Goal: Task Accomplishment & Management: Manage account settings

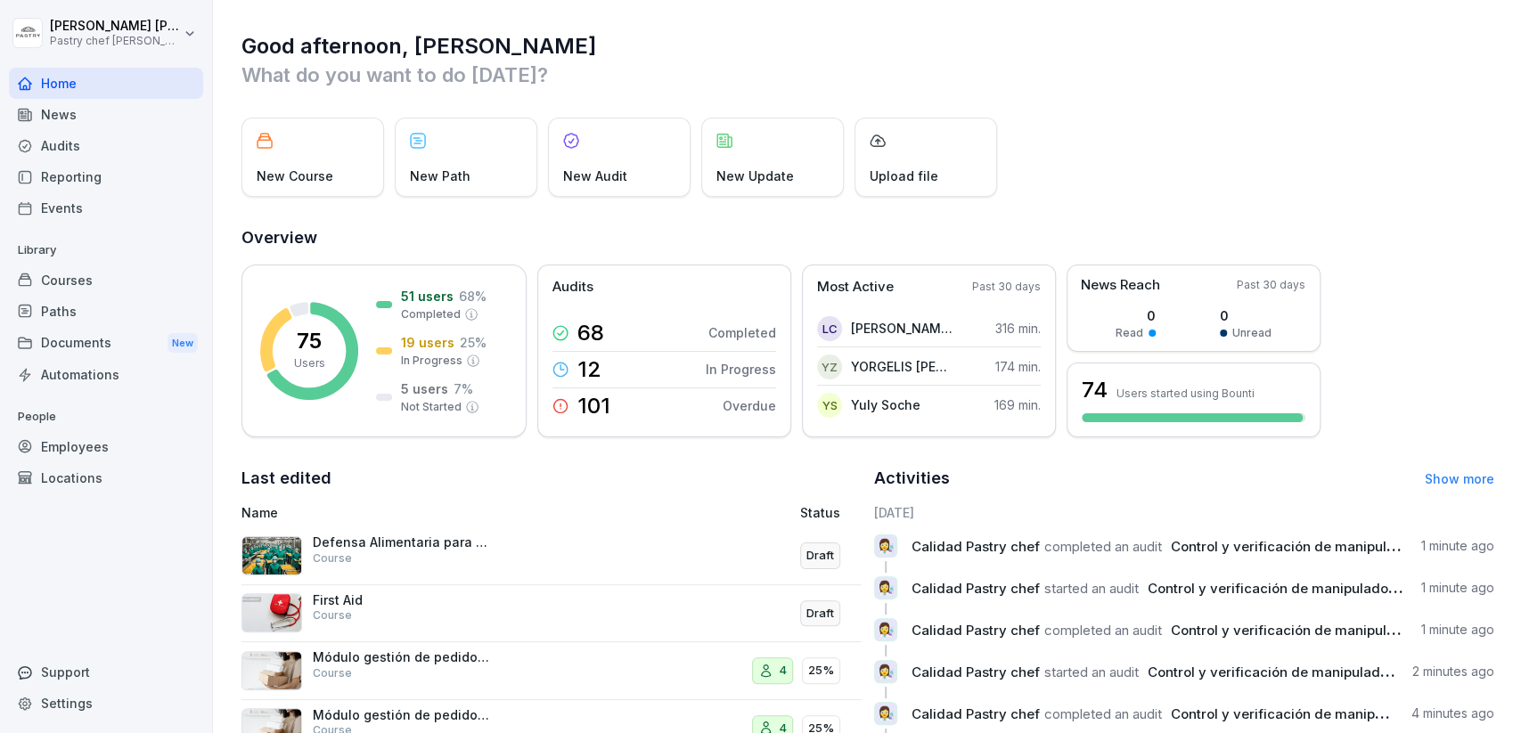
click at [102, 280] on div "Courses" at bounding box center [106, 280] width 194 height 31
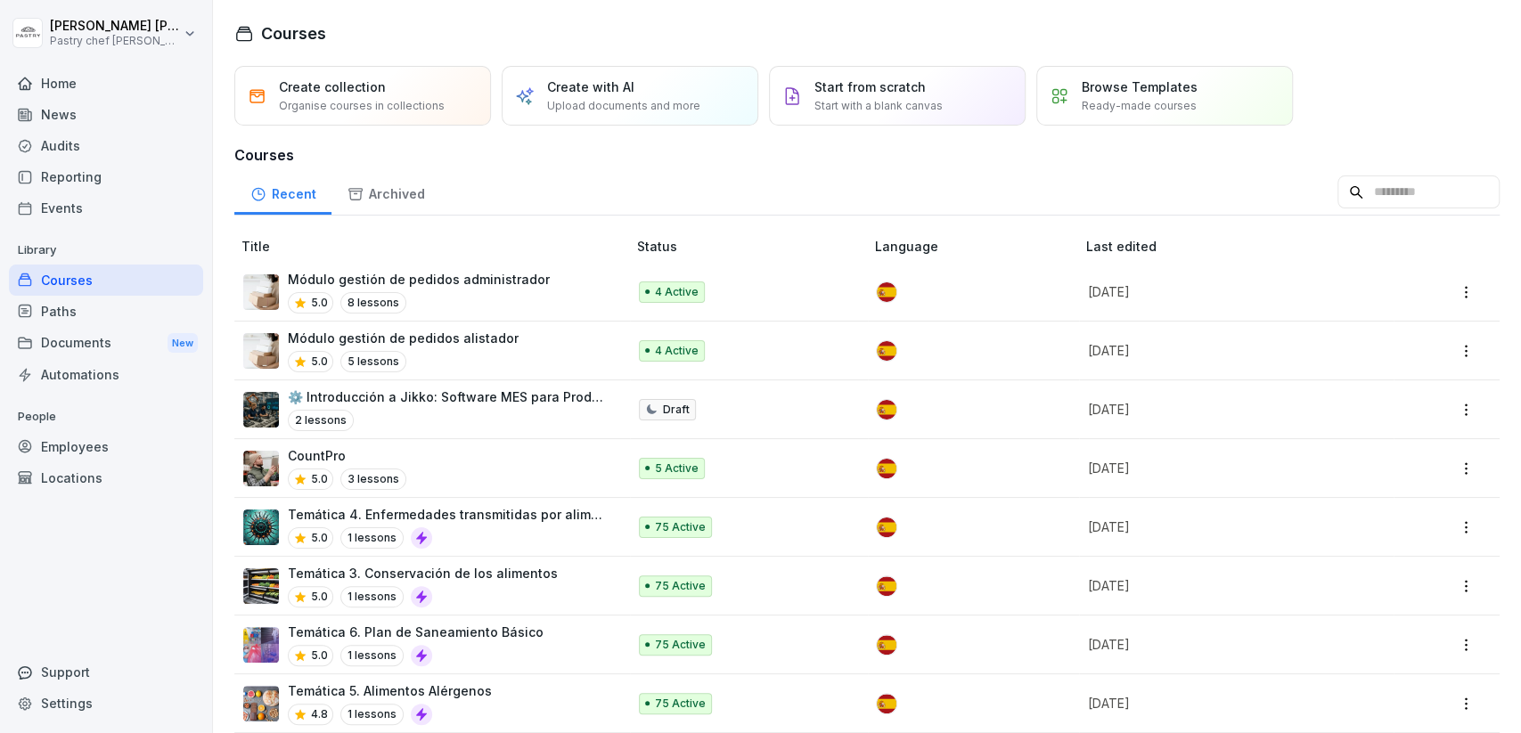
click at [484, 296] on div "5.0 8 lessons" at bounding box center [419, 302] width 262 height 21
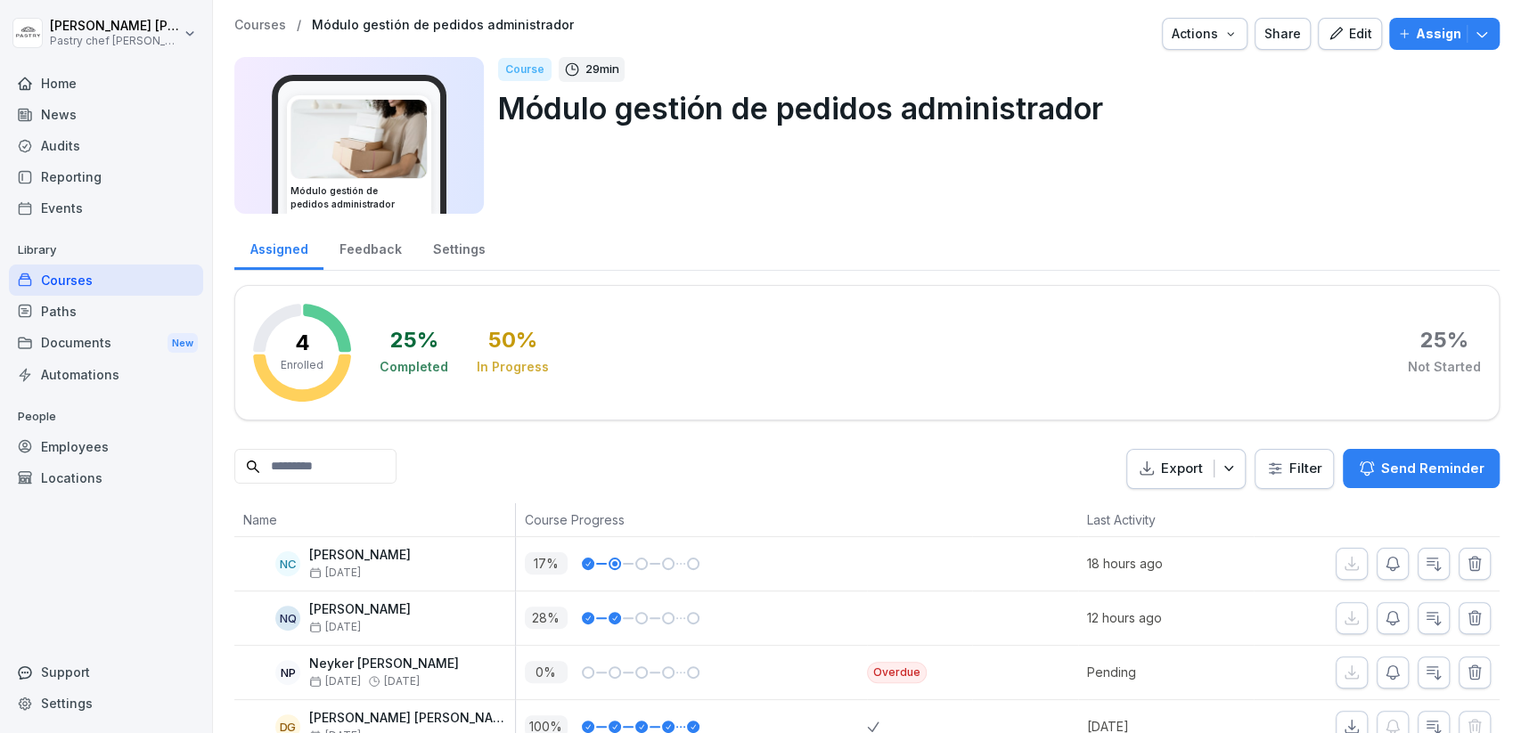
click at [1488, 37] on icon "button" at bounding box center [1482, 34] width 18 height 18
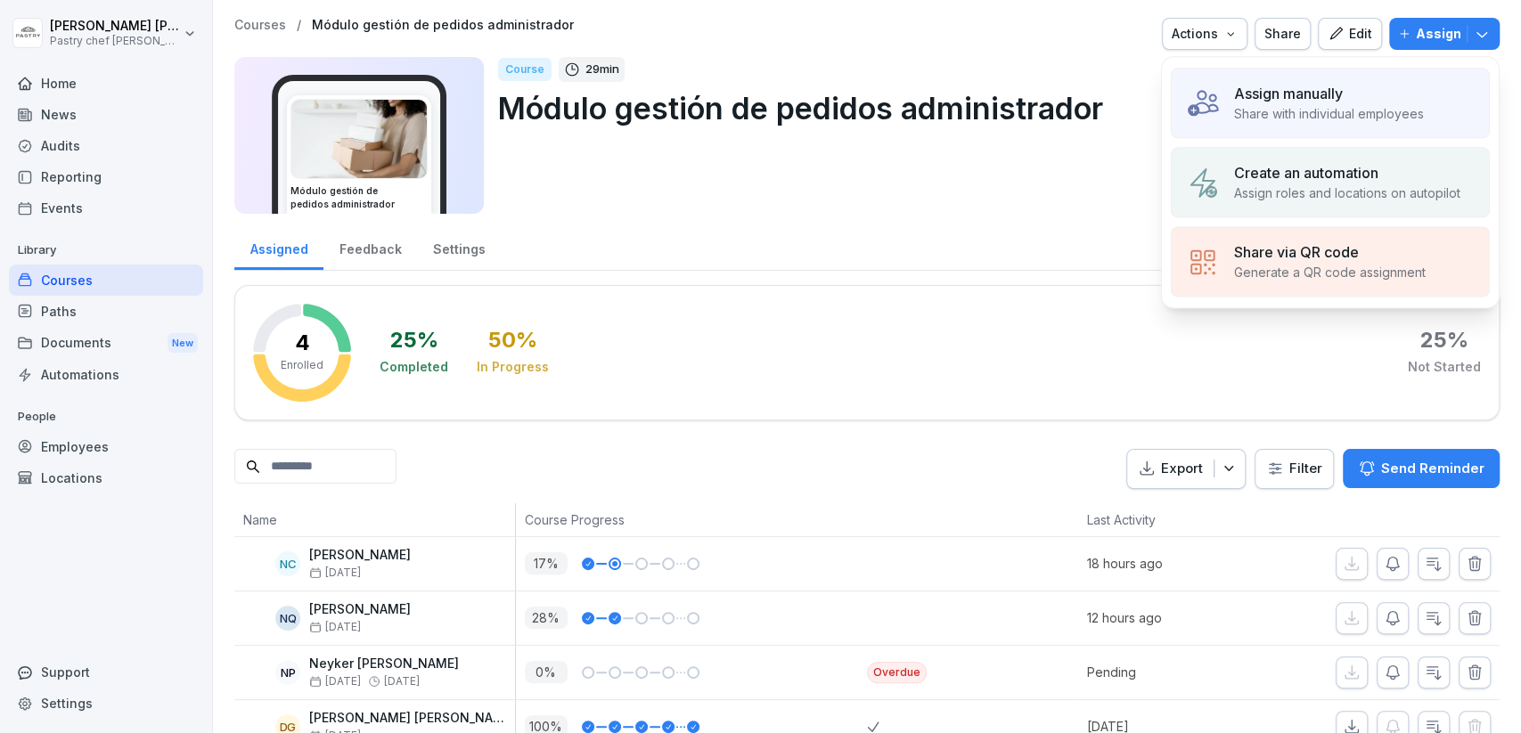
click at [1288, 107] on p "Share with individual employees" at bounding box center [1329, 113] width 190 height 19
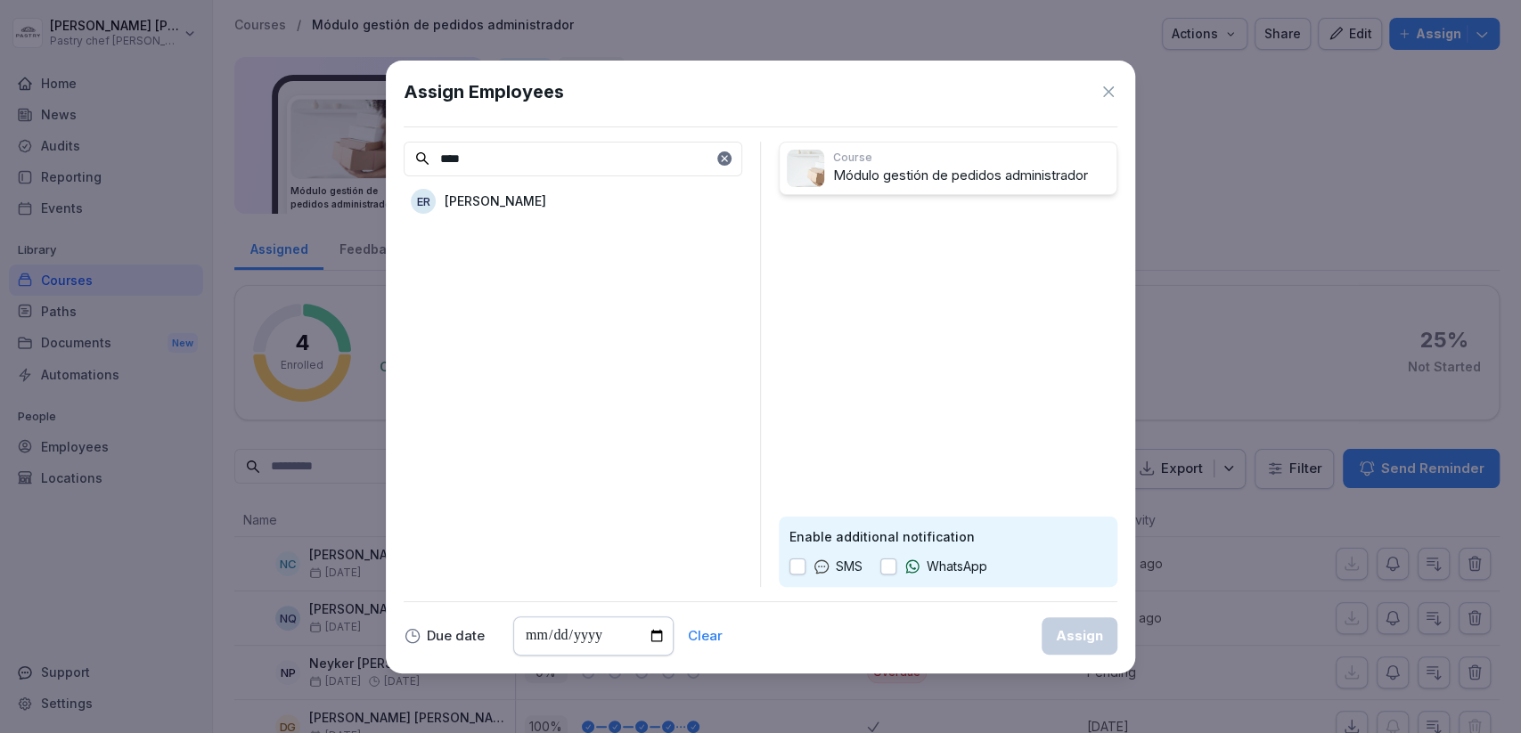
type input "****"
click at [501, 206] on p "Elkin Rivas" at bounding box center [496, 201] width 102 height 19
click at [651, 632] on input "date" at bounding box center [593, 636] width 160 height 39
type input "**********"
click at [889, 564] on button "button" at bounding box center [888, 567] width 16 height 16
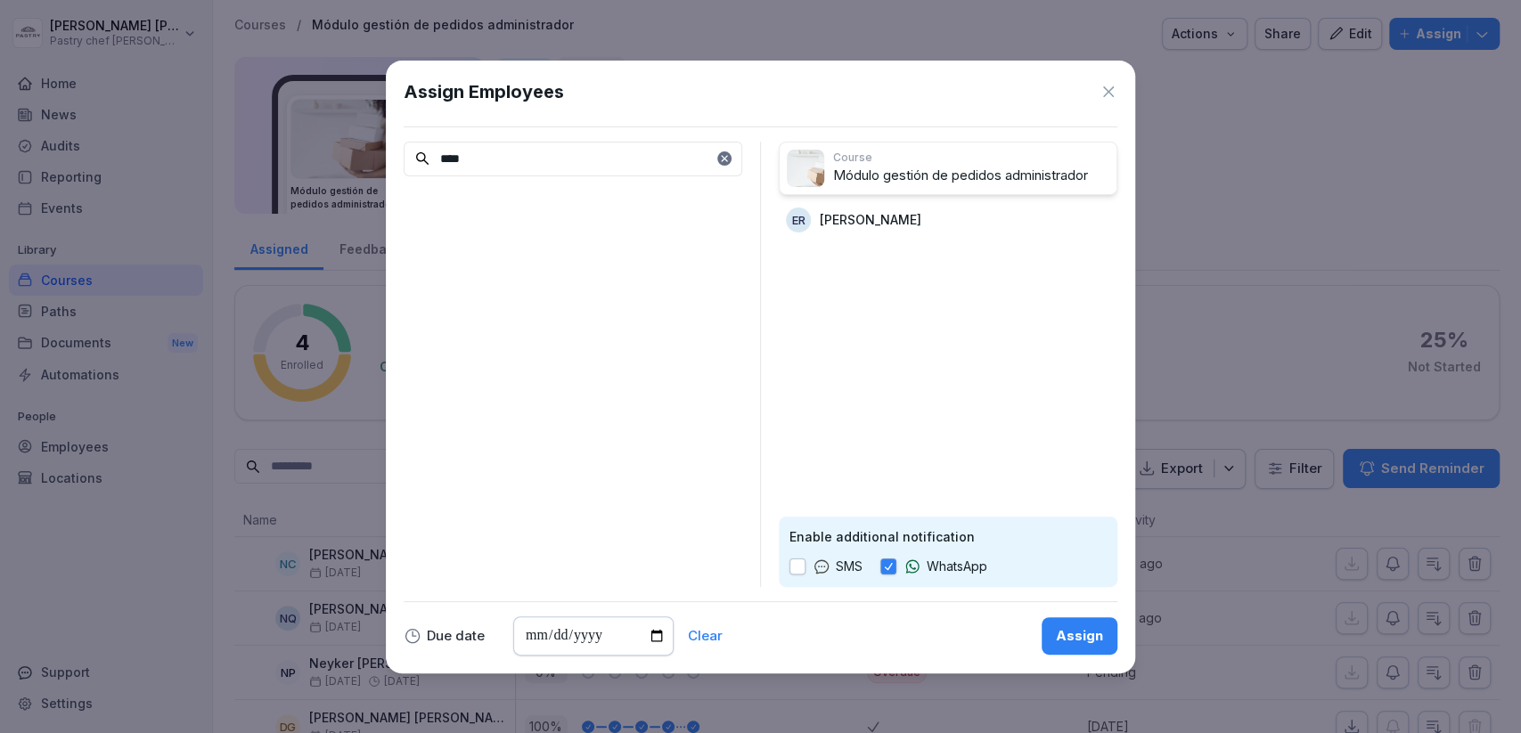
click at [1057, 634] on div "Assign" at bounding box center [1079, 636] width 47 height 20
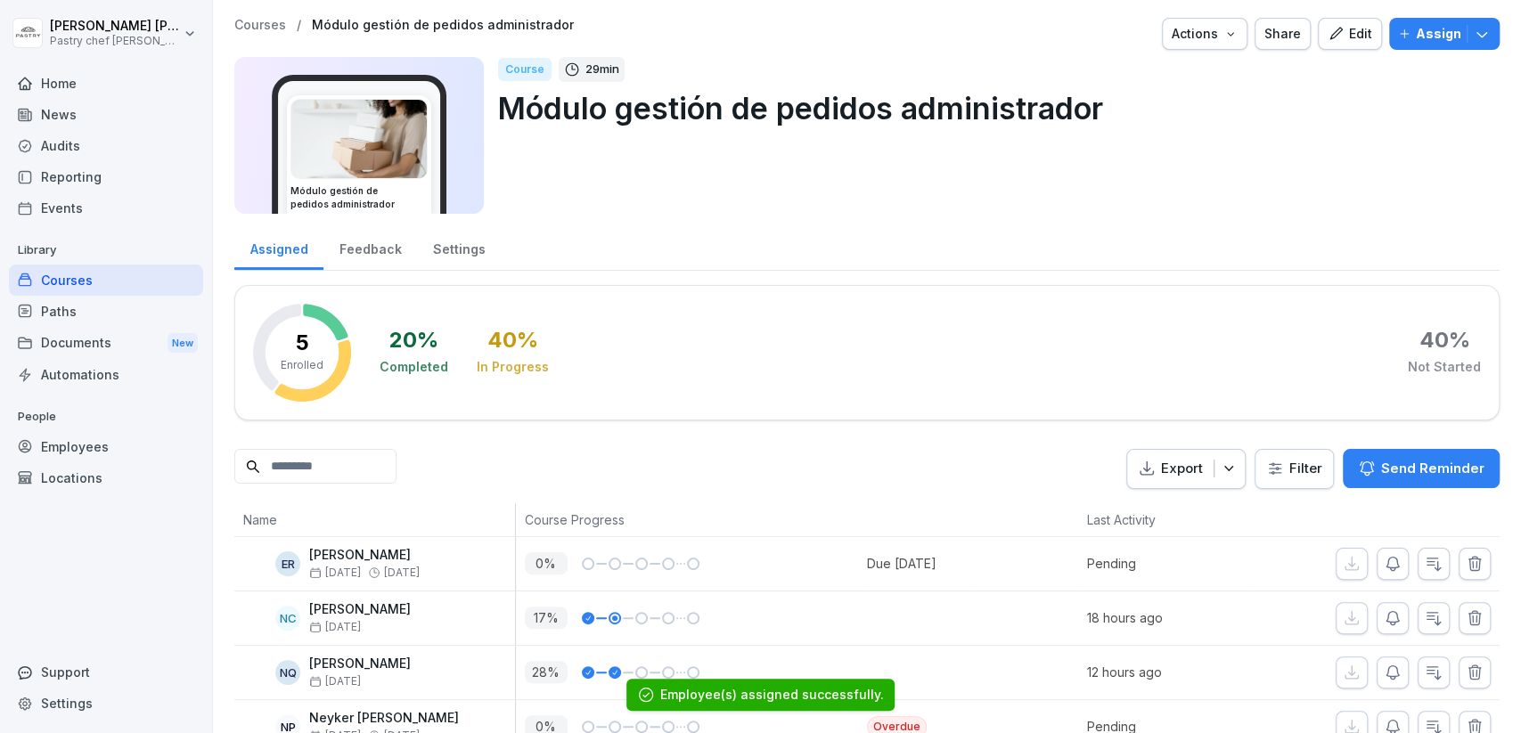
click at [78, 281] on div "Courses" at bounding box center [106, 280] width 194 height 31
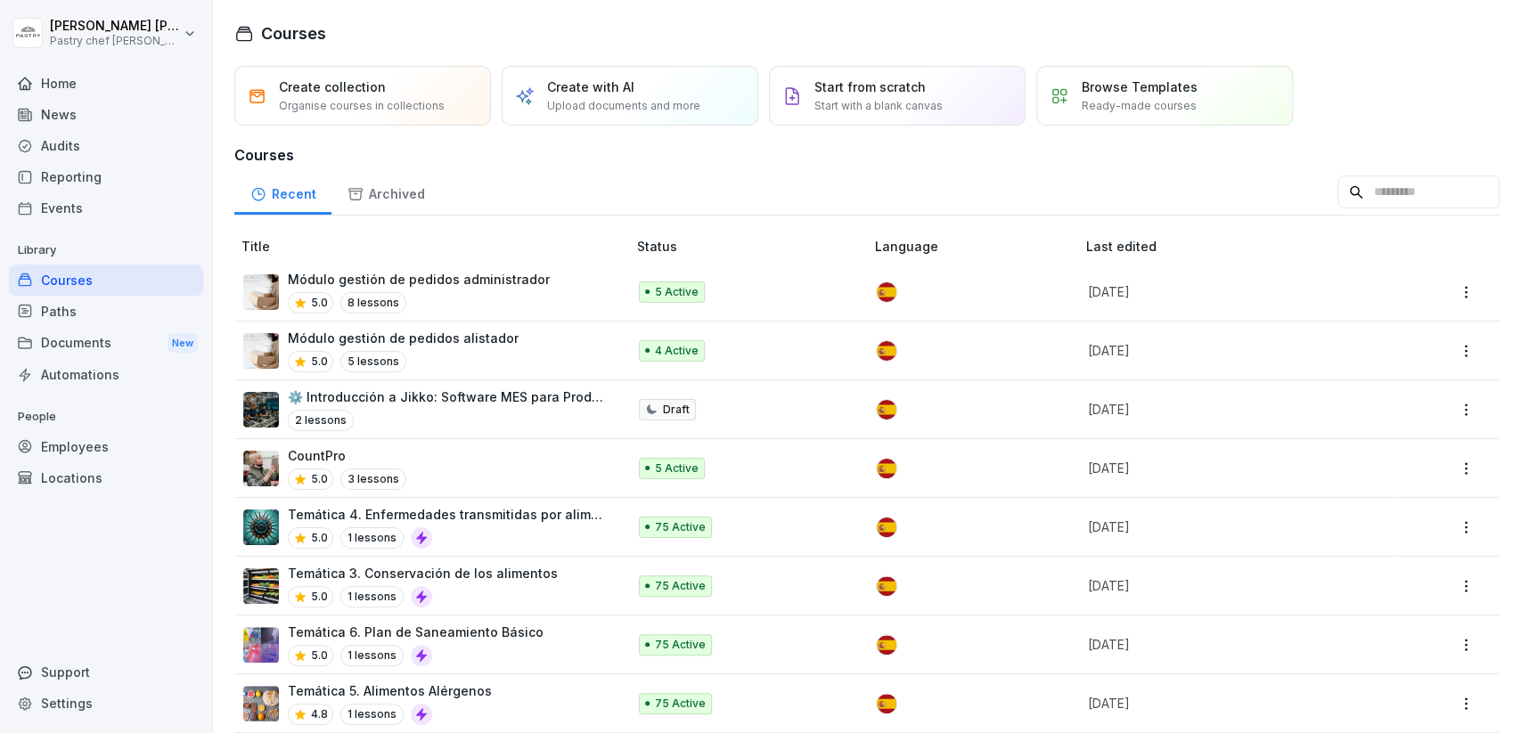
click at [473, 348] on div "Módulo gestión de pedidos alistador 5.0 5 lessons" at bounding box center [403, 351] width 231 height 44
click at [521, 354] on div "Módulo gestión de pedidos alistador 5.0 5 lessons" at bounding box center [425, 351] width 365 height 44
click at [474, 306] on div "5.0 8 lessons" at bounding box center [419, 302] width 262 height 21
click at [452, 322] on td "Módulo gestión de pedidos alistador 5.0 5 lessons" at bounding box center [432, 351] width 396 height 59
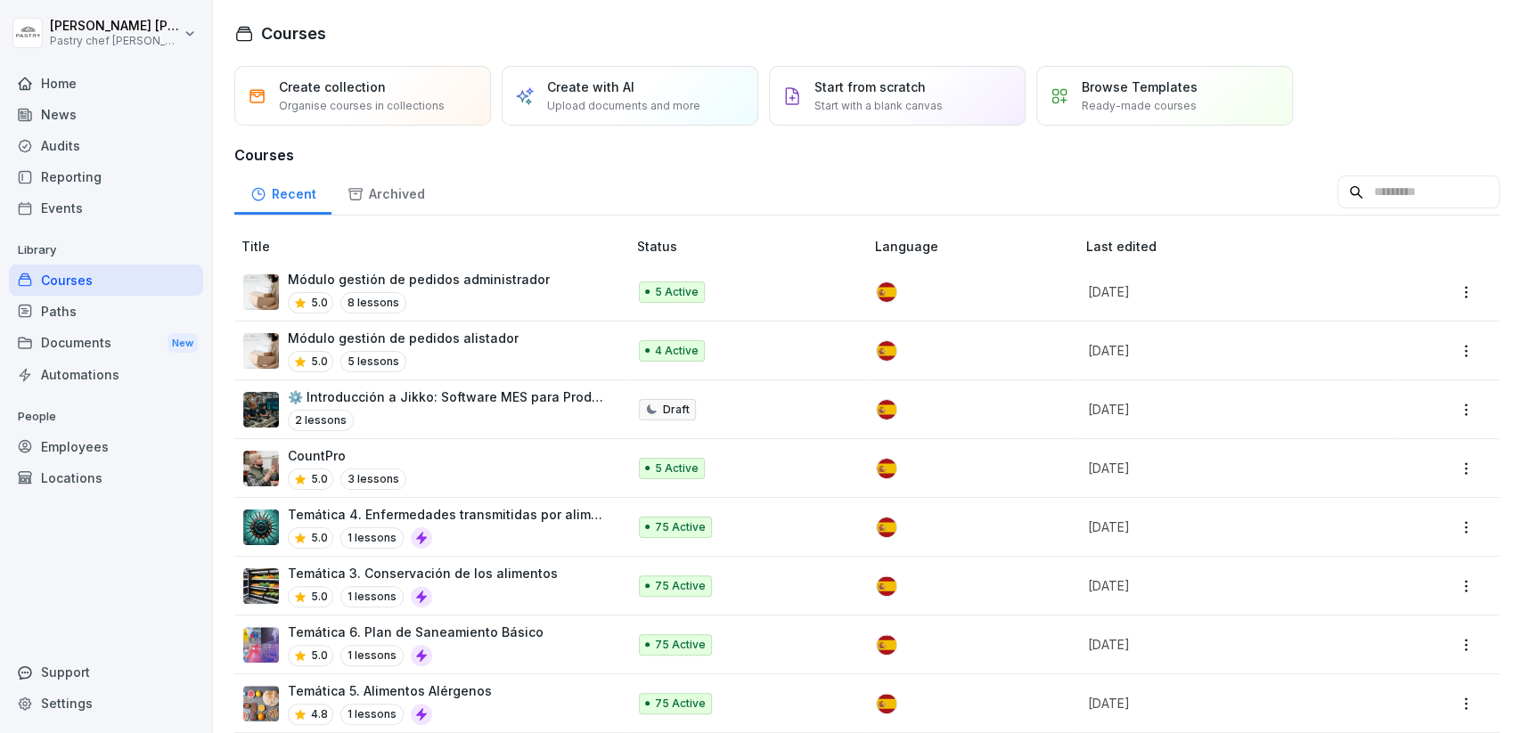
click at [560, 274] on div "Módulo gestión de pedidos administrador 5.0 8 lessons" at bounding box center [425, 292] width 365 height 44
click at [689, 158] on h3 "Courses" at bounding box center [866, 154] width 1265 height 21
click at [491, 356] on div "5.0 5 lessons" at bounding box center [403, 361] width 231 height 21
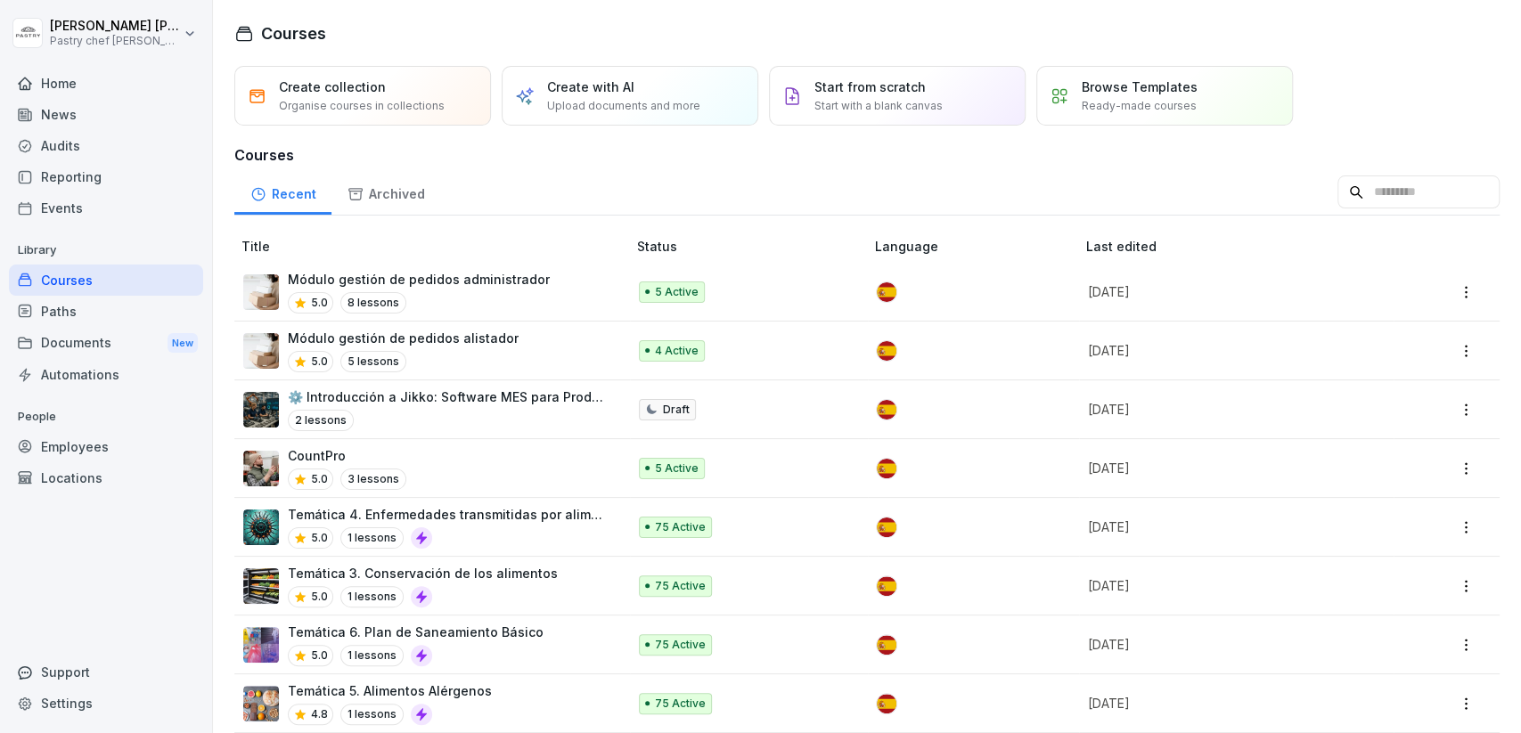
click at [516, 299] on div "5.0 8 lessons" at bounding box center [419, 302] width 262 height 21
